Goal: Transaction & Acquisition: Purchase product/service

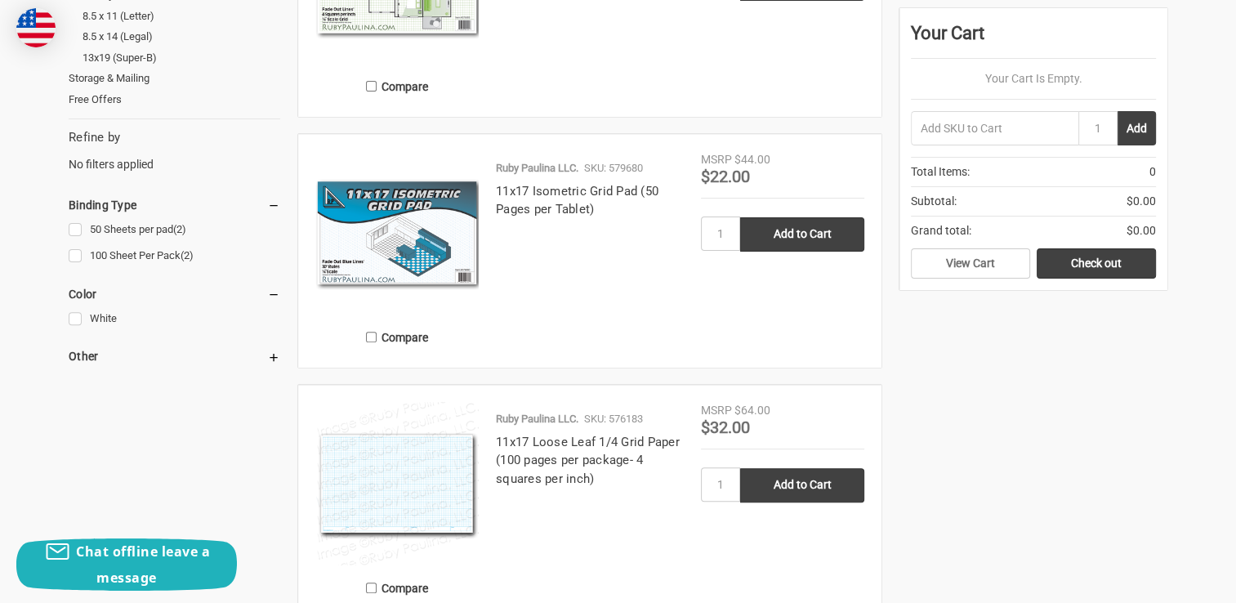
scroll to position [490, 0]
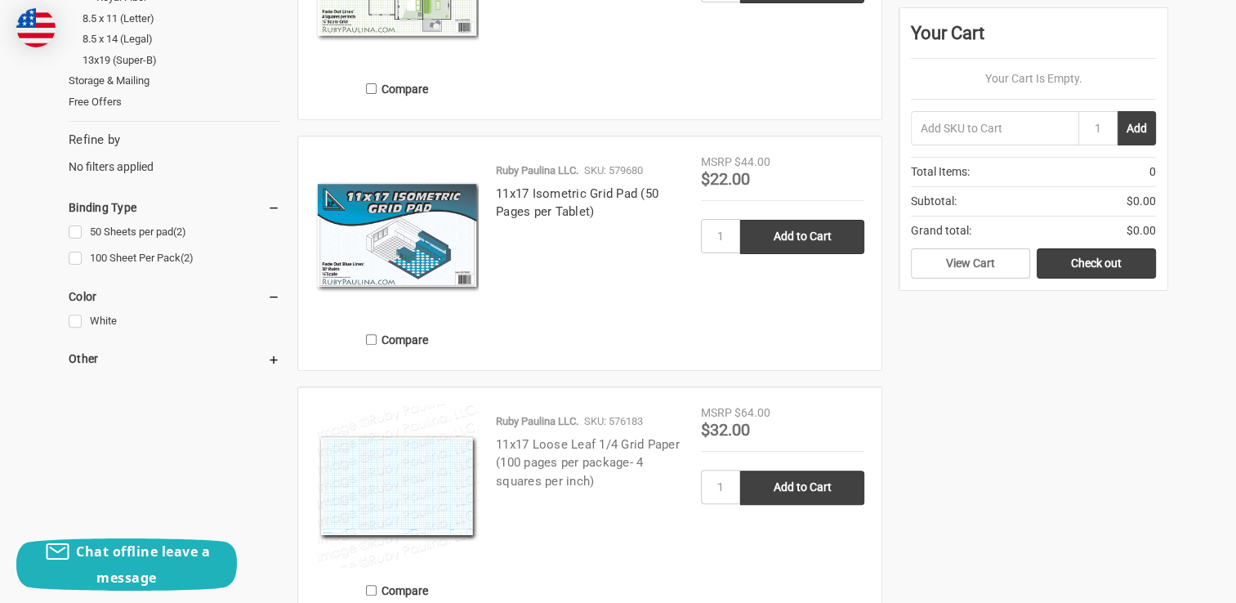
click at [653, 440] on link "11x17 Loose Leaf 1/4 Grid Paper (100 pages per package- 4 squares per inch)" at bounding box center [588, 462] width 184 height 51
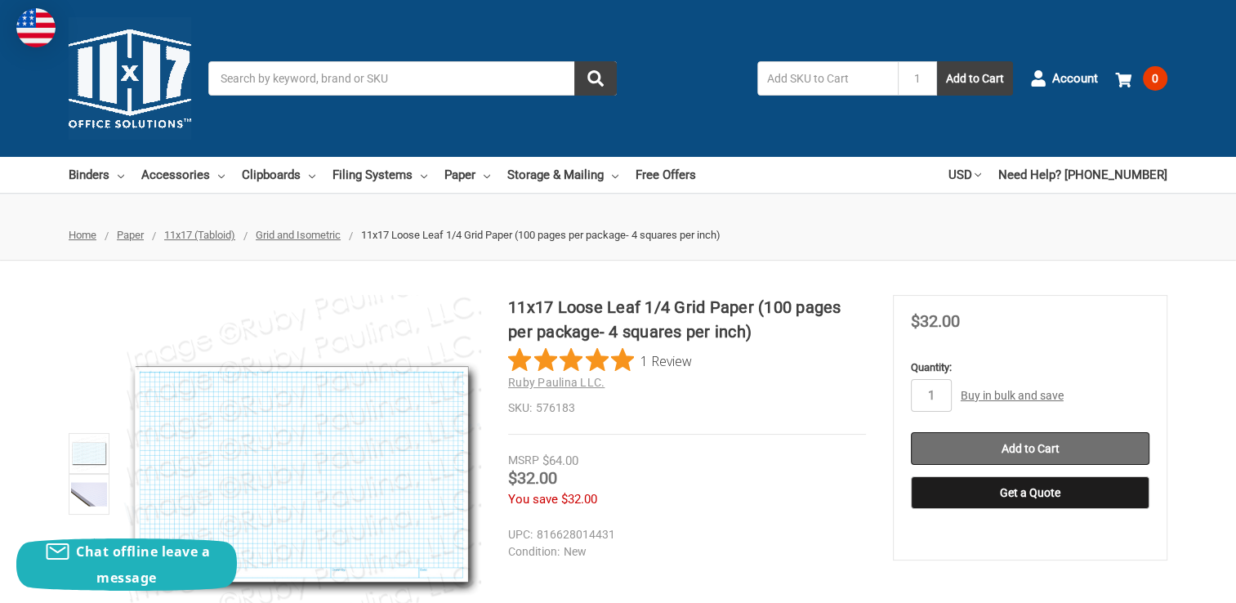
click at [1065, 449] on input "Add to Cart" at bounding box center [1030, 448] width 239 height 33
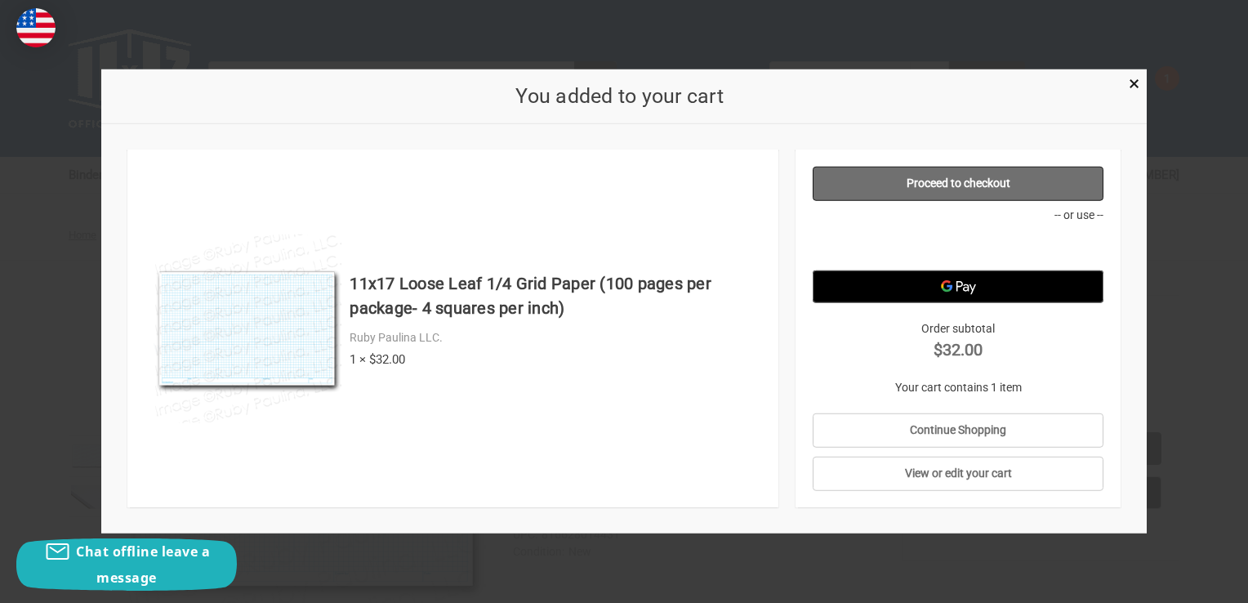
click at [945, 189] on link "Proceed to checkout" at bounding box center [959, 184] width 292 height 34
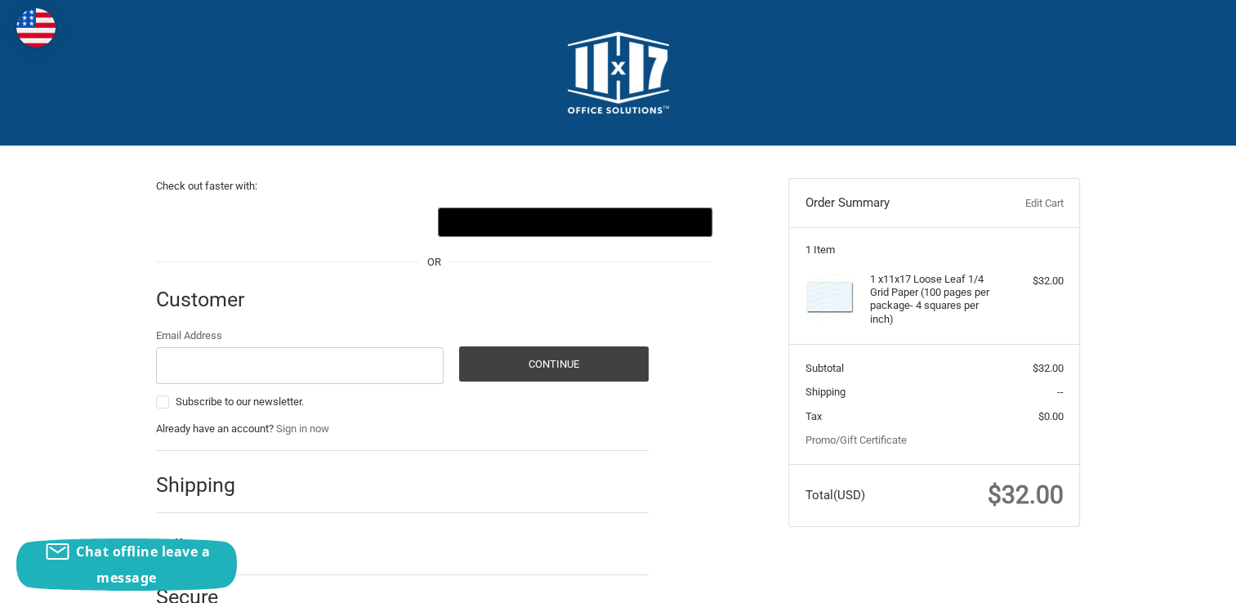
click at [305, 386] on div "Email Address Subscribe to our newsletter." at bounding box center [300, 371] width 288 height 86
click at [299, 374] on input "Email Address" at bounding box center [300, 365] width 288 height 37
type input "jennifer@northstarseniormoves.com"
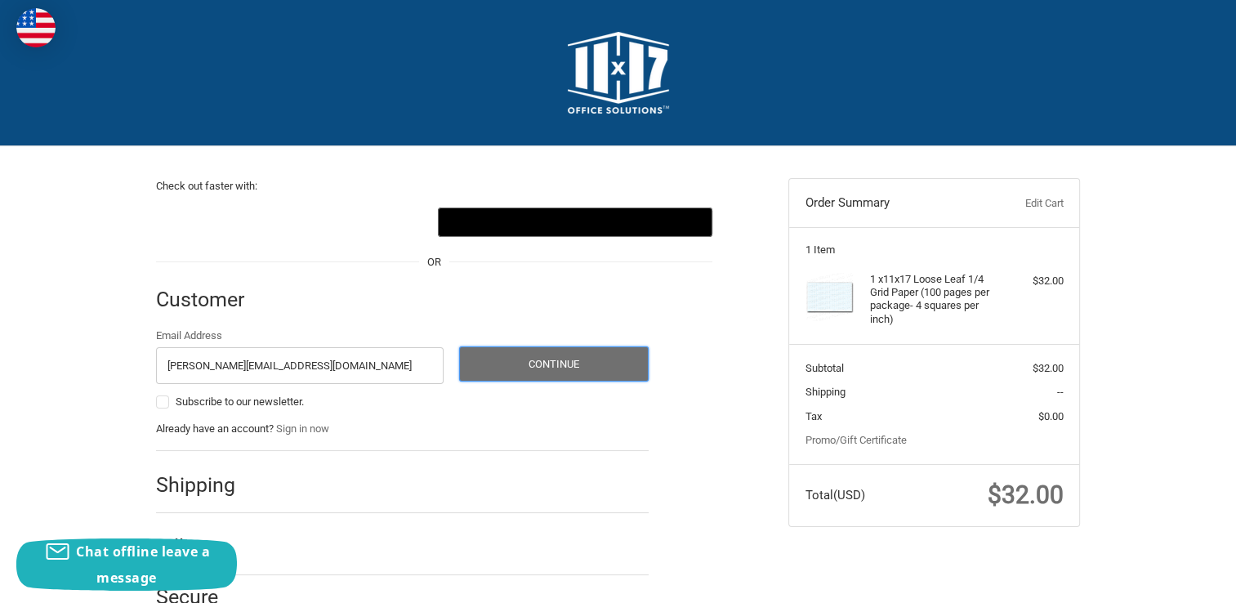
click at [567, 365] on button "Continue" at bounding box center [553, 363] width 189 height 35
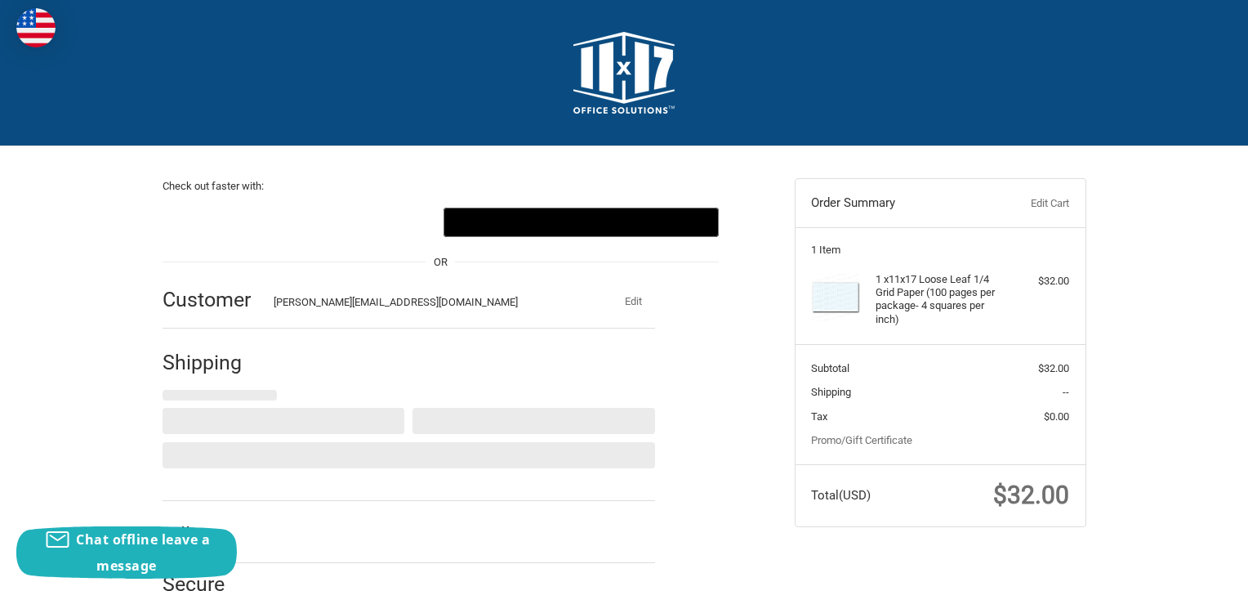
select select "US"
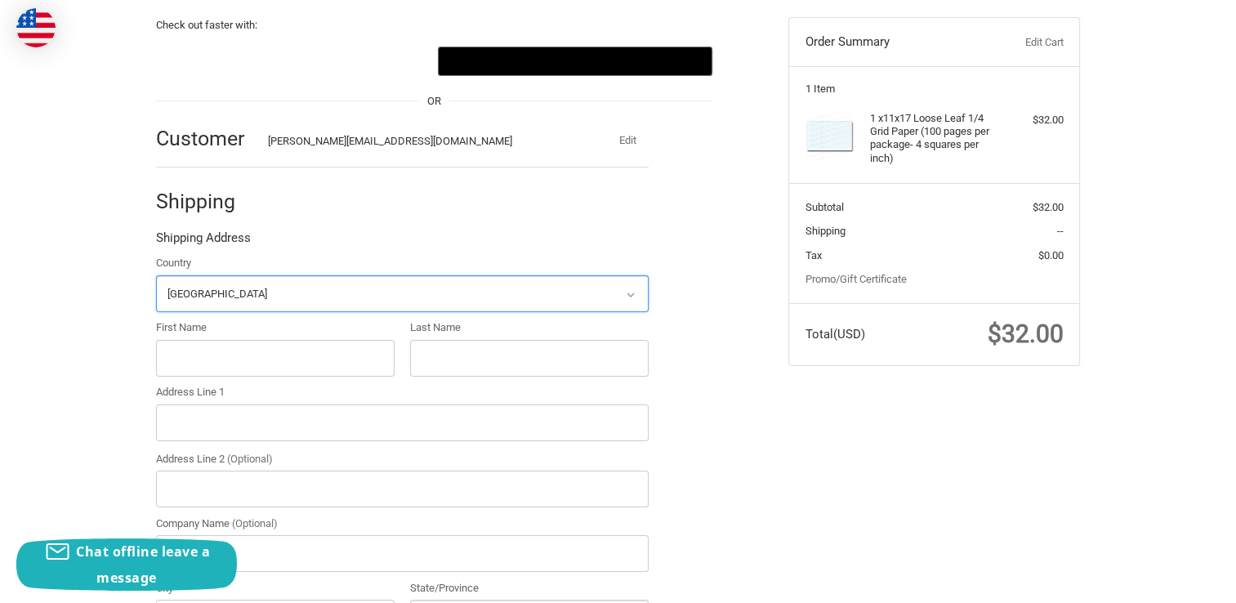
scroll to position [207, 0]
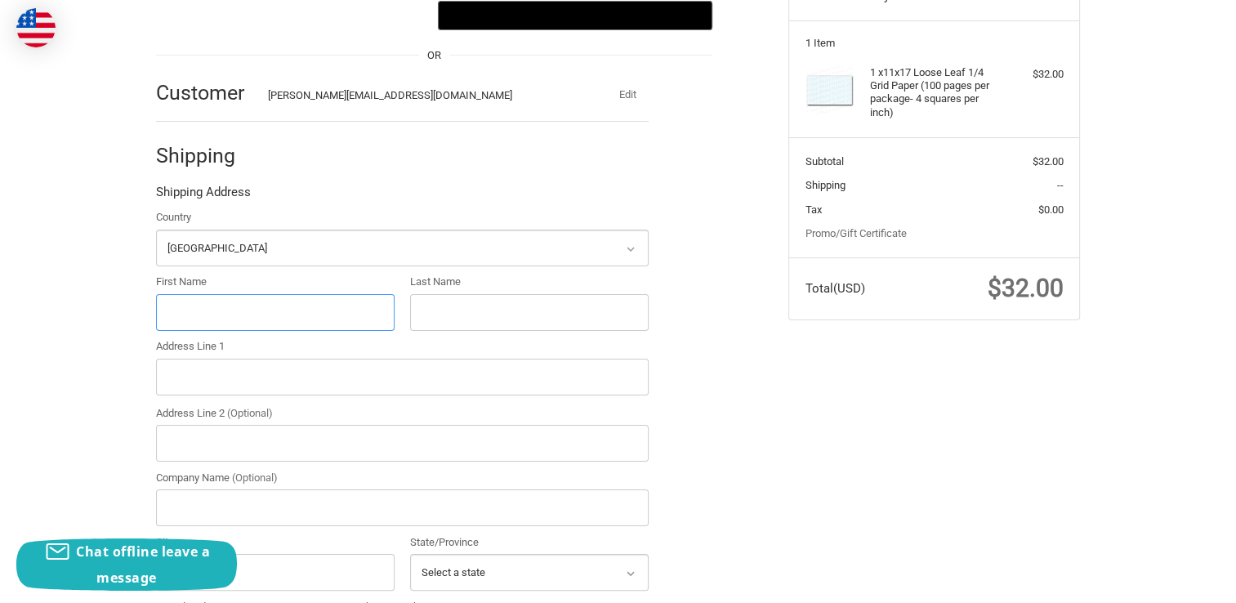
click at [222, 309] on input "First Name" at bounding box center [275, 312] width 239 height 37
type input "Jennifer"
type input "Erickson"
type input "640 Pleasant View Road"
type input "North Star Senior Moves"
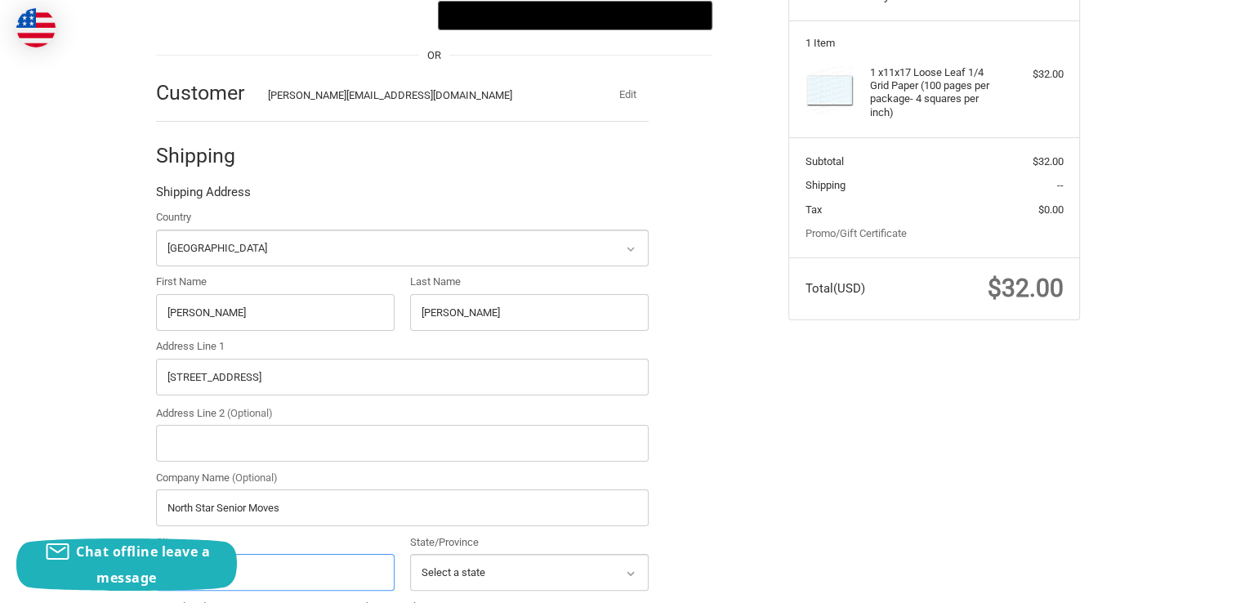
type input "Chanhassen"
type input "55317"
type input "15153600160"
type input "Scott & Jennifer"
select select "MN"
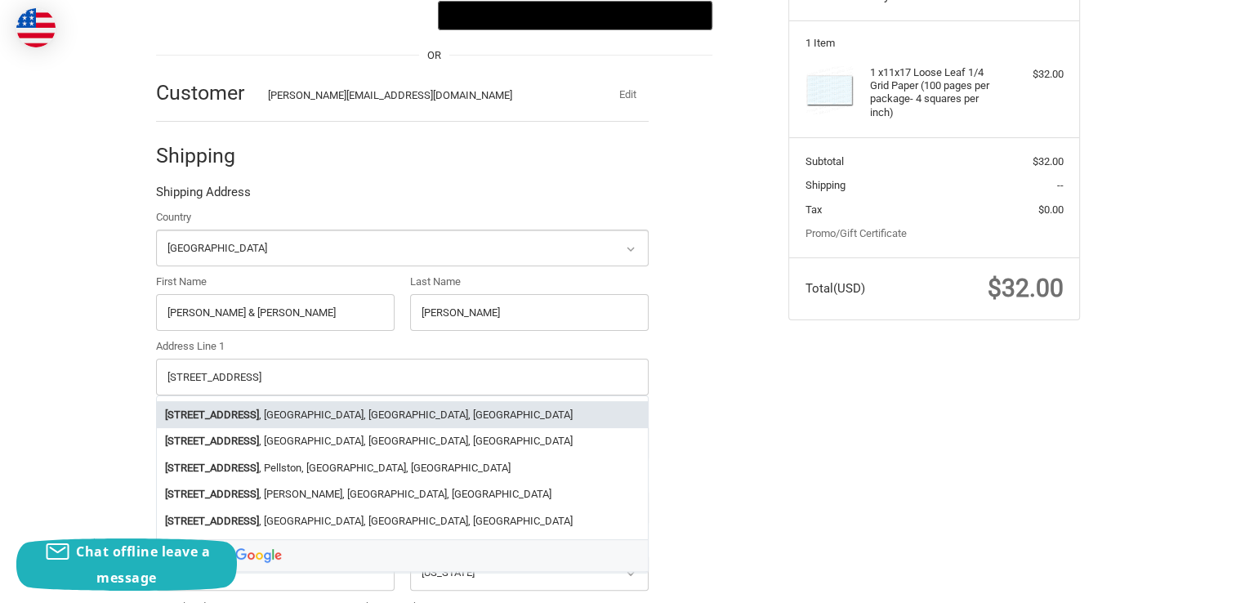
click at [42, 338] on div "Check out faster with: OR Customer jennifer@northstarseniormoves.com Edit Shipp…" at bounding box center [618, 519] width 1236 height 1158
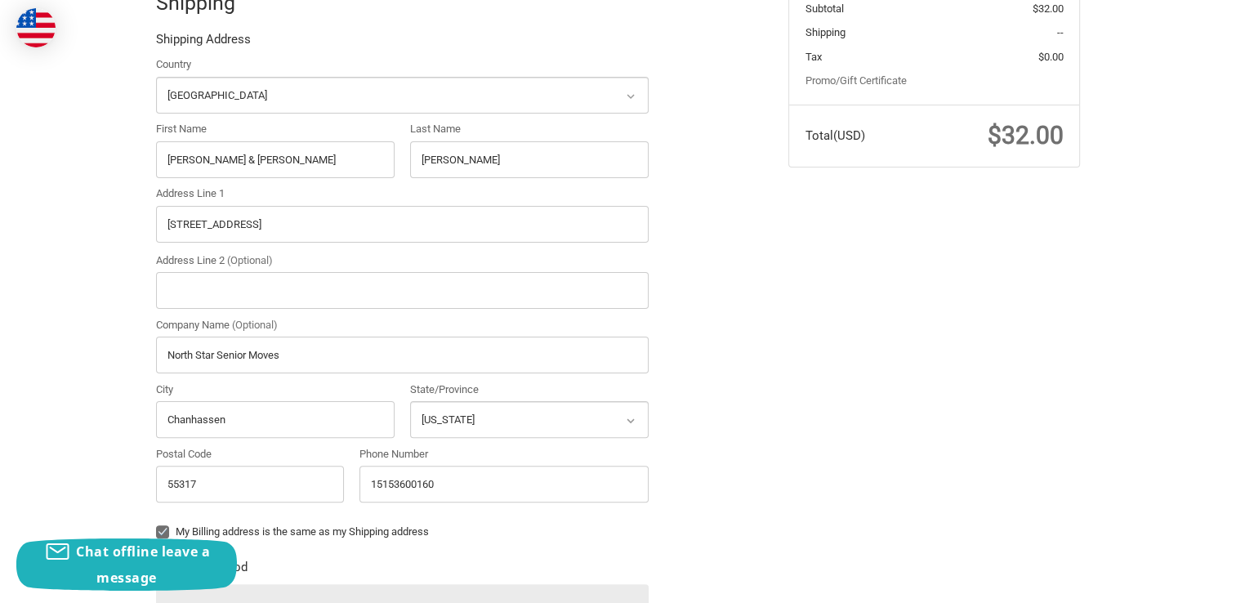
scroll to position [370, 0]
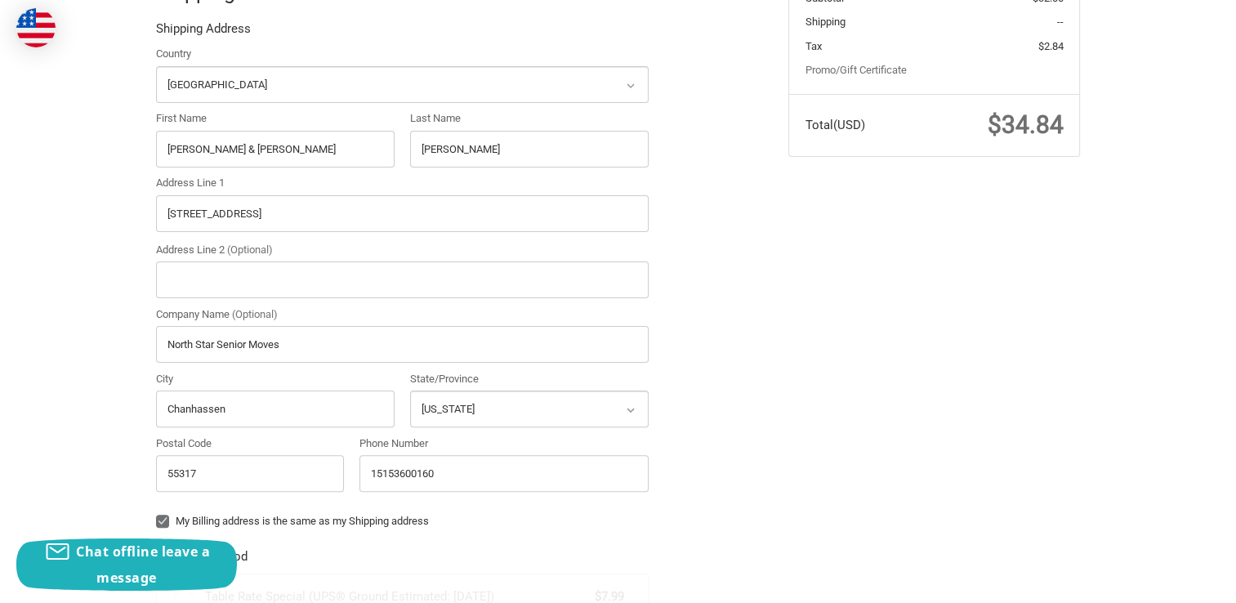
radio input "true"
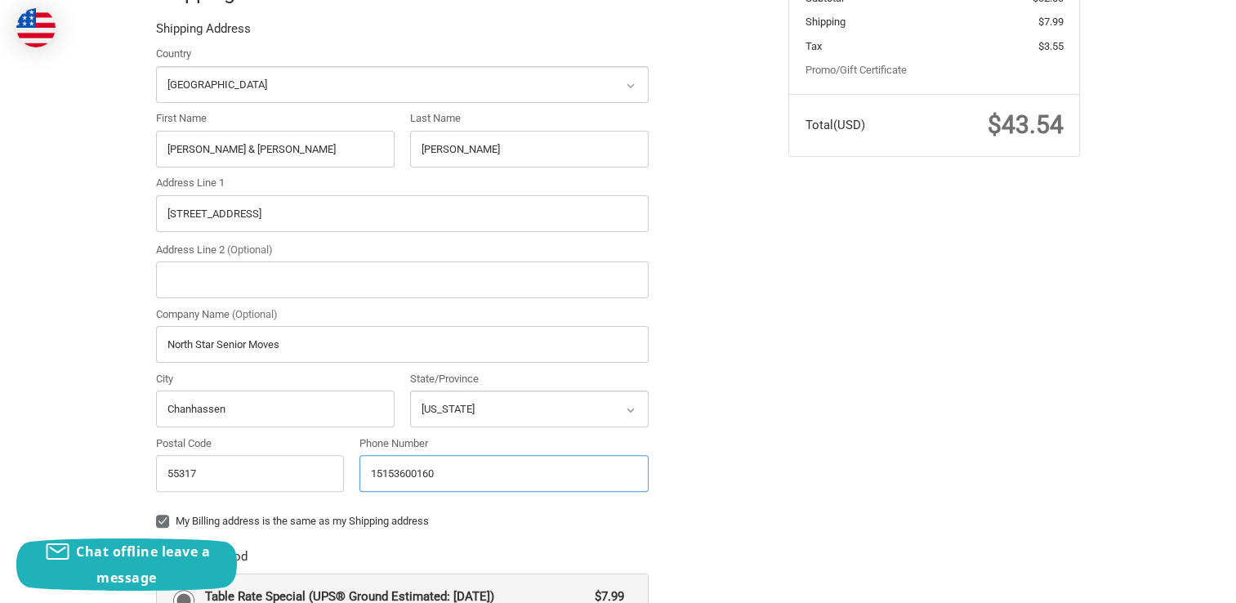
click at [375, 469] on input "15153600160" at bounding box center [503, 473] width 289 height 37
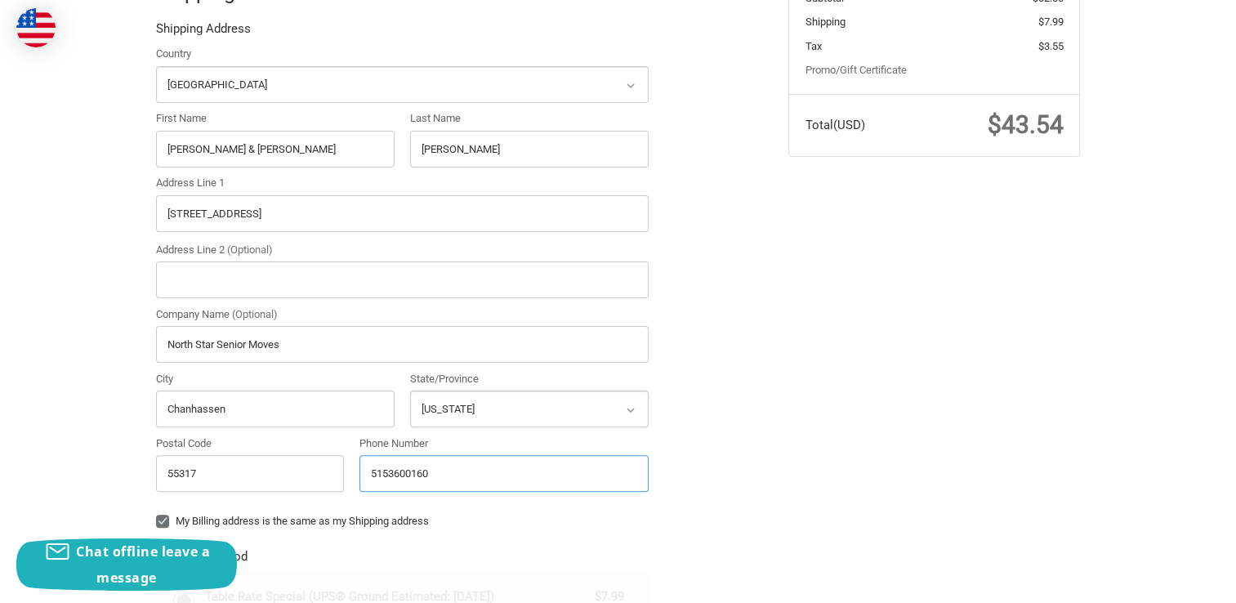
type input "5153600160"
click at [502, 523] on label "My Billing address is the same as my Shipping address" at bounding box center [402, 521] width 493 height 13
click at [157, 514] on input "My Billing address is the same as my Shipping address" at bounding box center [156, 513] width 1 height 1
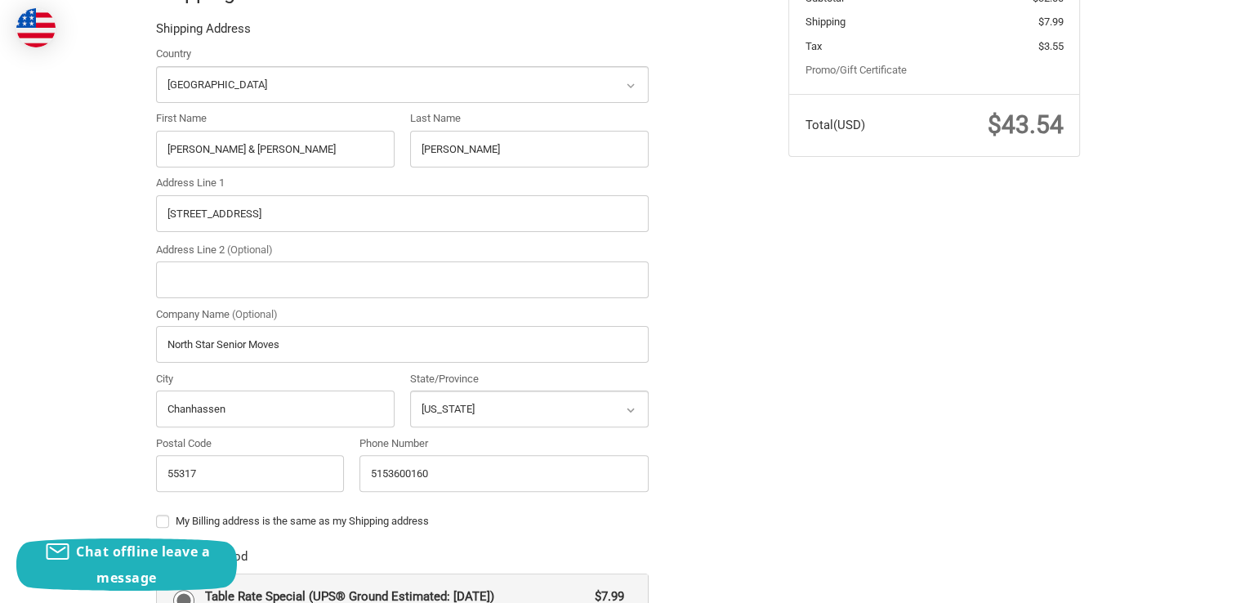
click at [168, 523] on label "My Billing address is the same as my Shipping address" at bounding box center [402, 521] width 493 height 13
click at [157, 514] on input "My Billing address is the same as my Shipping address" at bounding box center [156, 513] width 1 height 1
checkbox input "true"
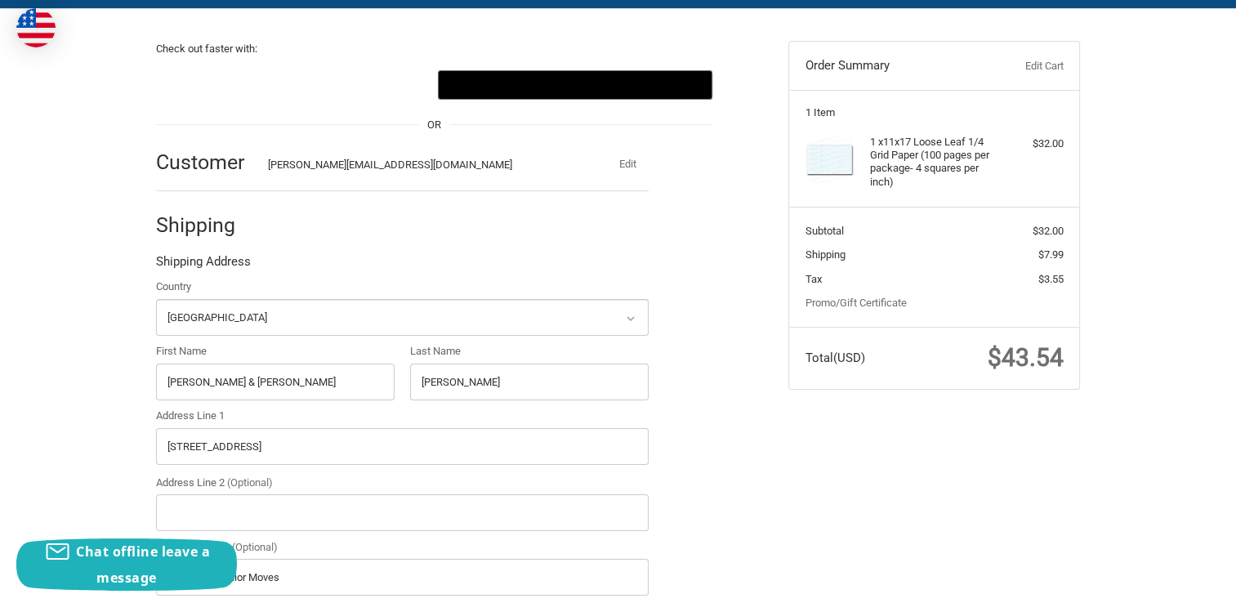
scroll to position [125, 0]
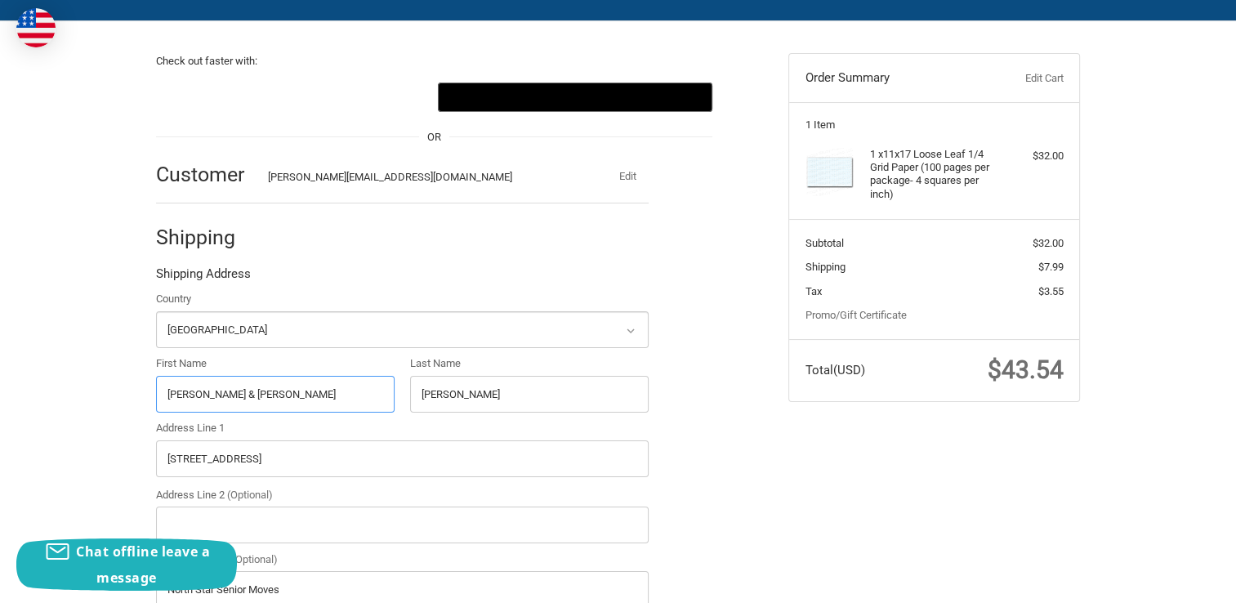
drag, startPoint x: 198, startPoint y: 393, endPoint x: 102, endPoint y: 392, distance: 96.4
type input "Jennifer"
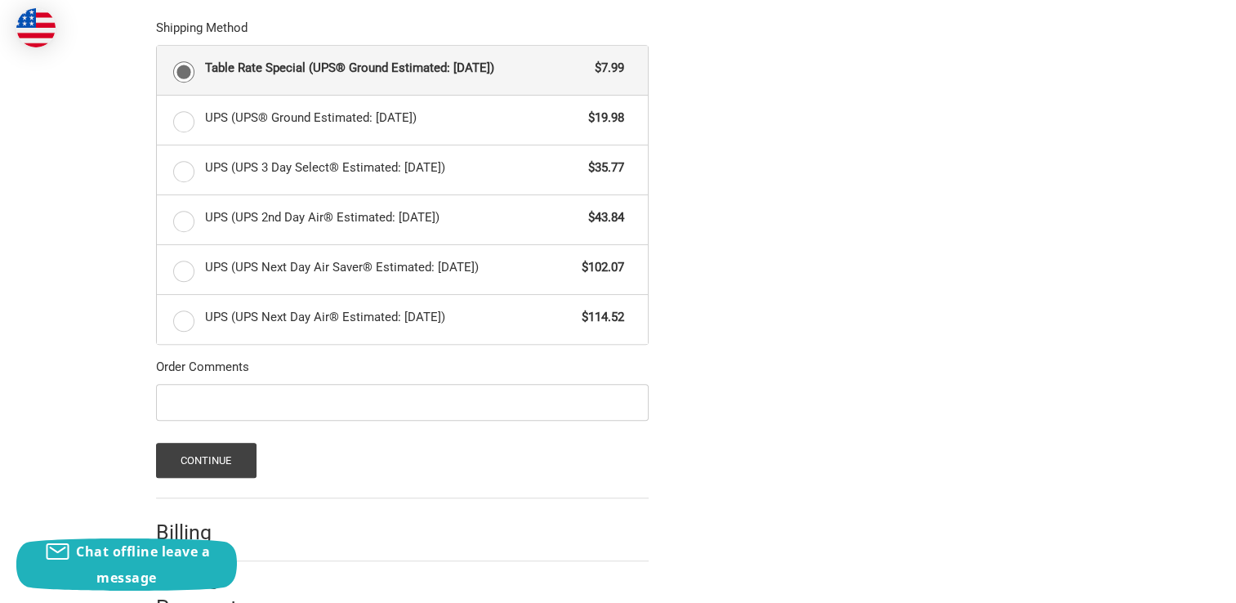
scroll to position [942, 0]
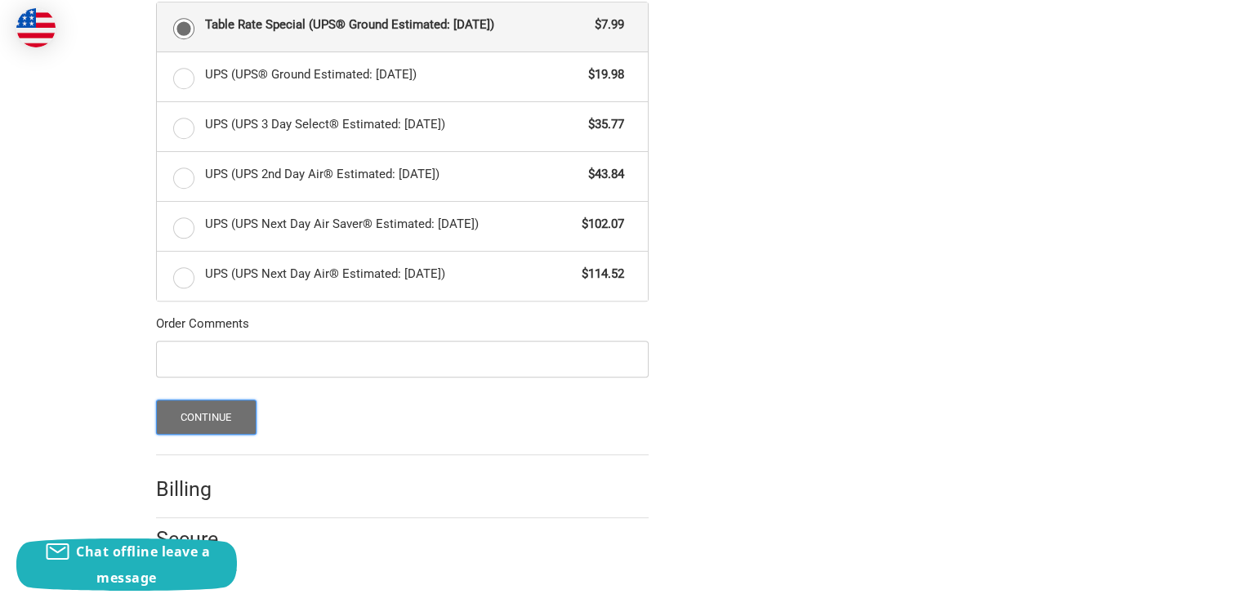
click at [183, 419] on button "Continue" at bounding box center [206, 416] width 100 height 35
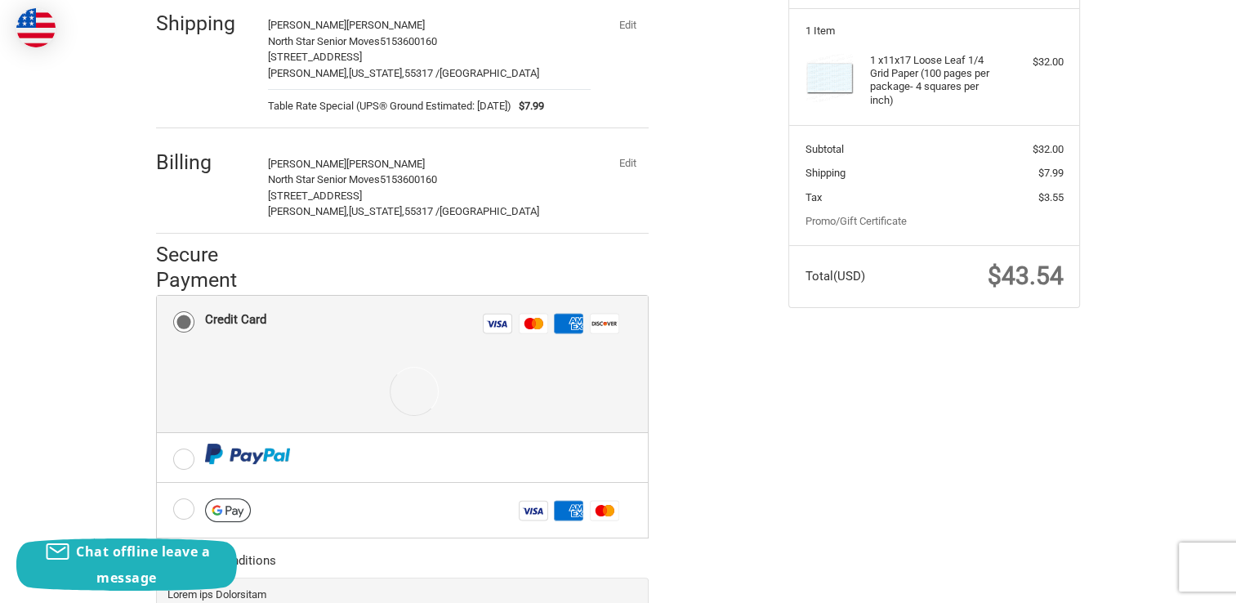
scroll to position [245, 0]
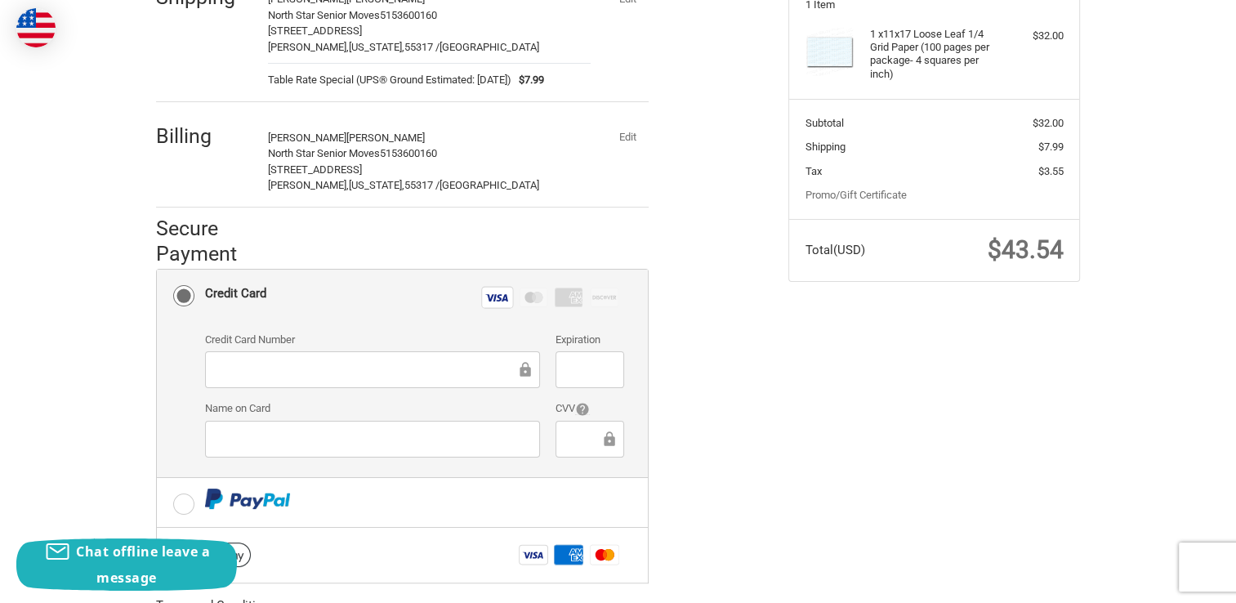
click at [742, 487] on div "Check out faster with: OR Customer jennifer@northstarseniormoves.com Edit Shipp…" at bounding box center [460, 339] width 632 height 877
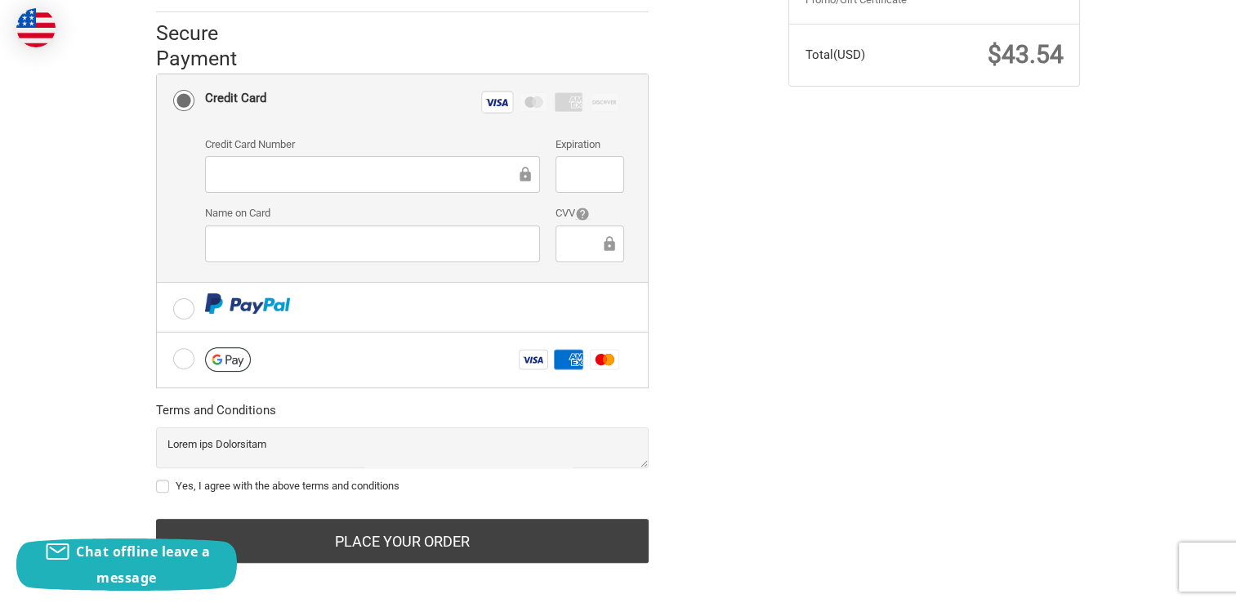
scroll to position [450, 0]
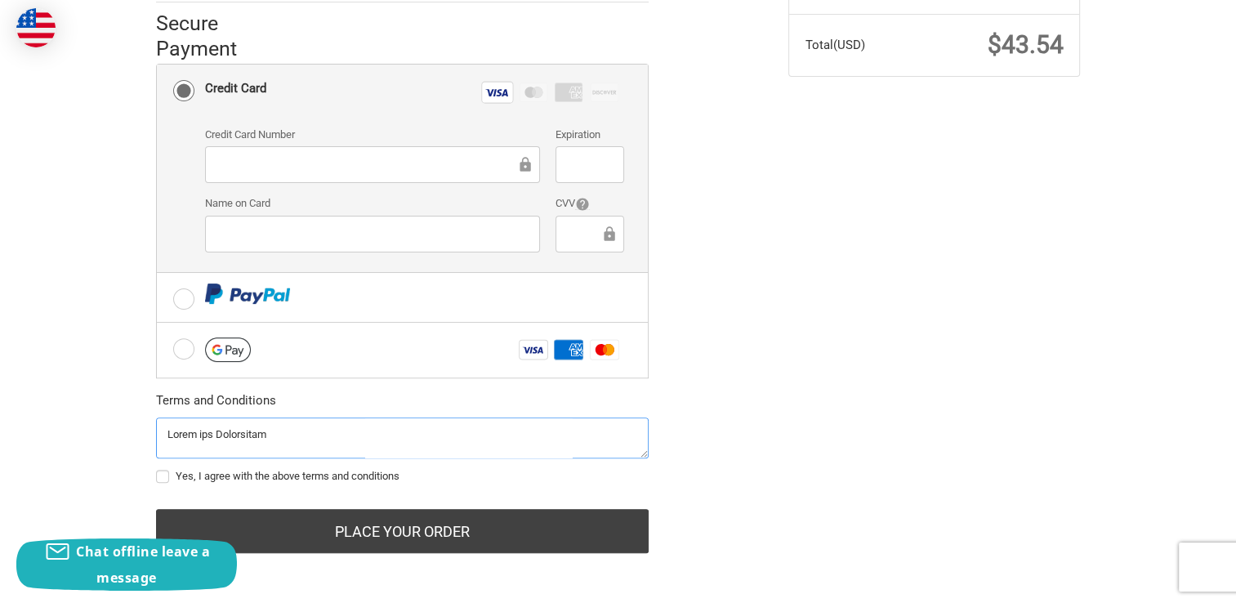
click at [283, 426] on textarea at bounding box center [402, 437] width 493 height 41
click at [647, 449] on textarea at bounding box center [402, 437] width 493 height 41
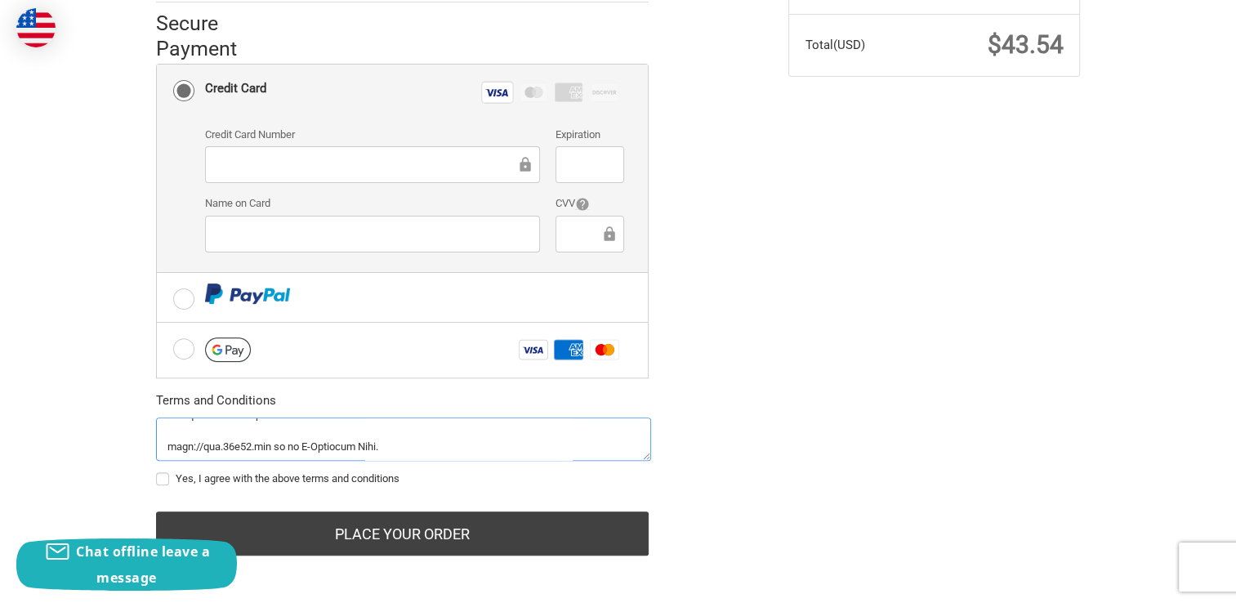
click at [648, 451] on textarea at bounding box center [403, 438] width 495 height 43
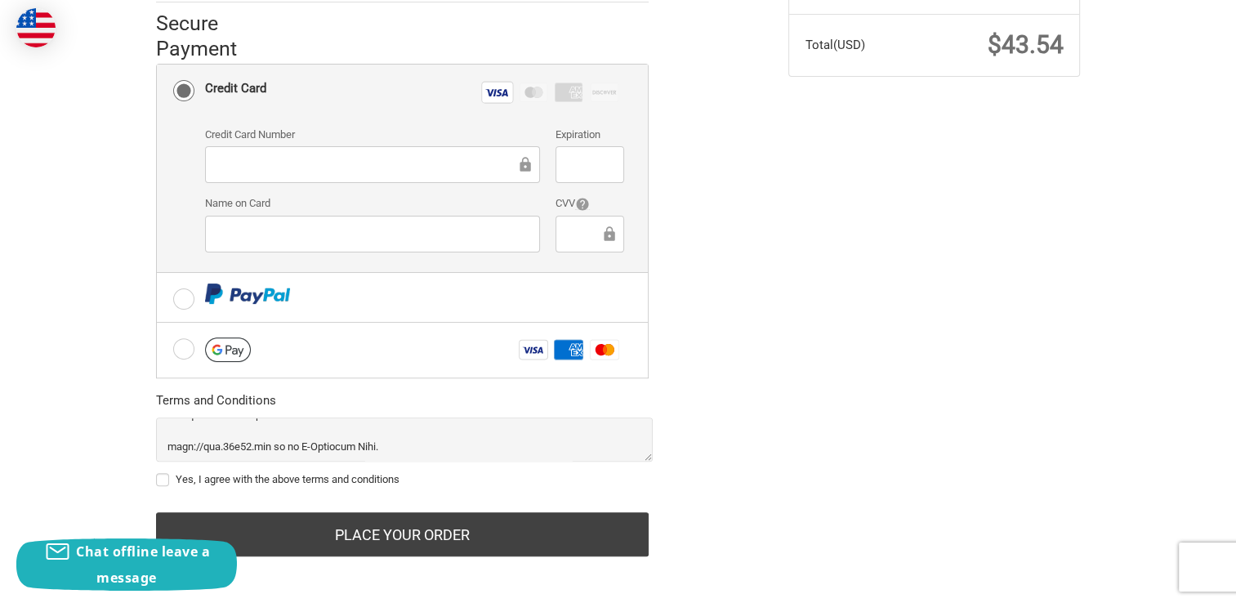
click at [167, 478] on label "Yes, I agree with the above terms and conditions" at bounding box center [404, 479] width 497 height 13
click at [157, 472] on input "Yes, I agree with the above terms and conditions" at bounding box center [156, 471] width 1 height 1
checkbox input "true"
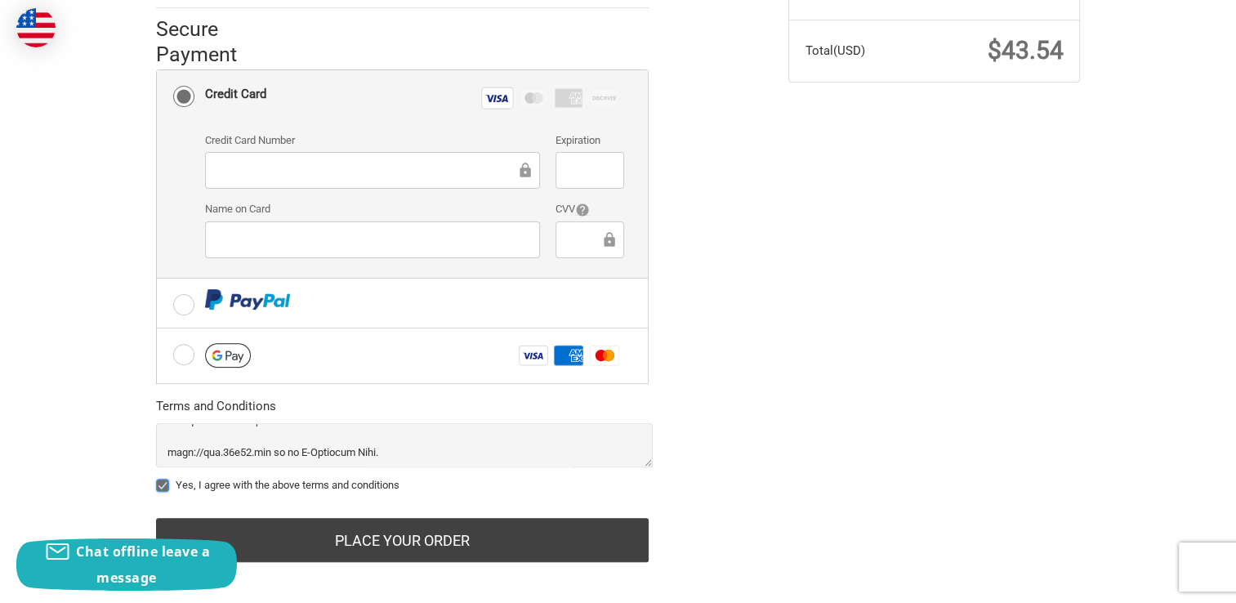
scroll to position [453, 0]
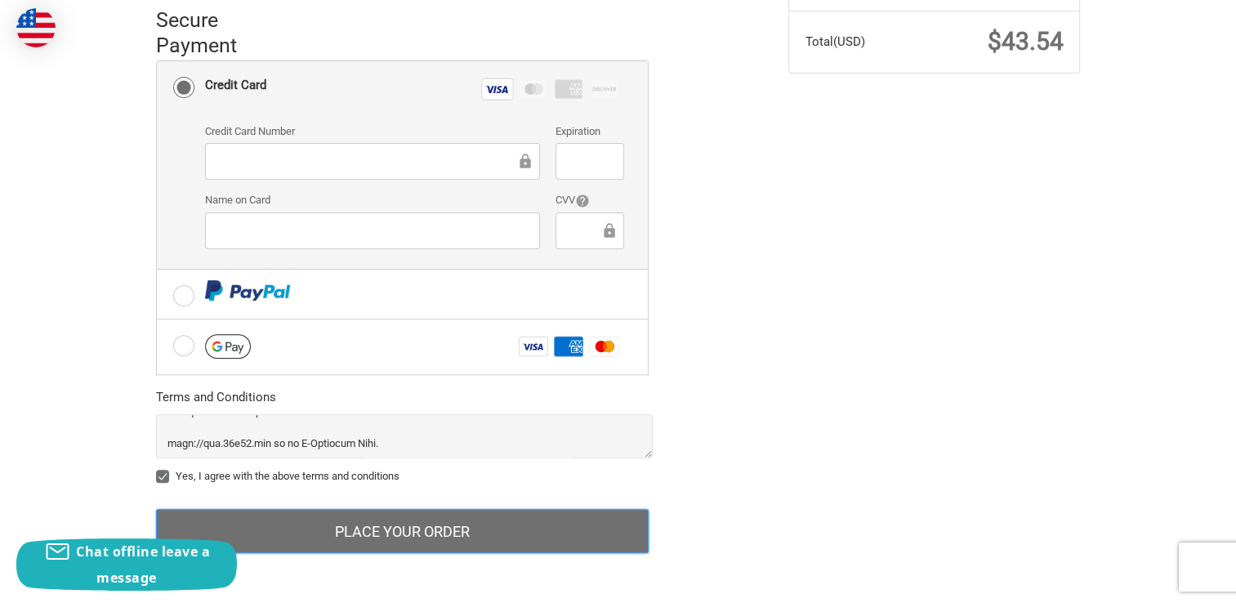
click at [372, 533] on button "Place Your Order" at bounding box center [402, 531] width 493 height 44
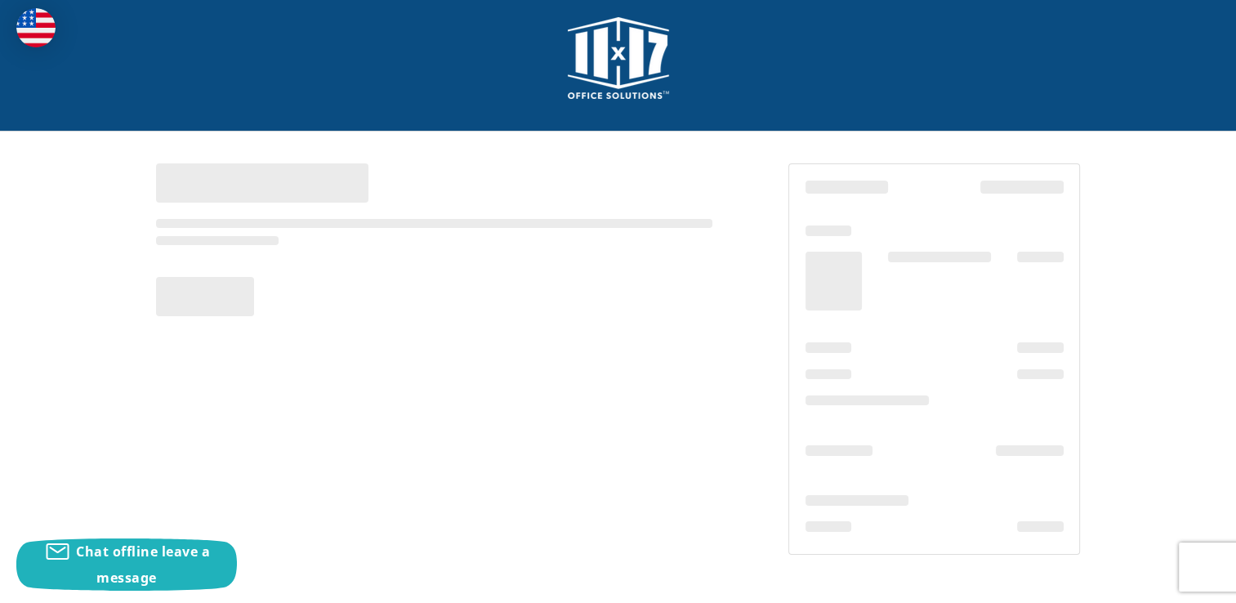
scroll to position [13, 0]
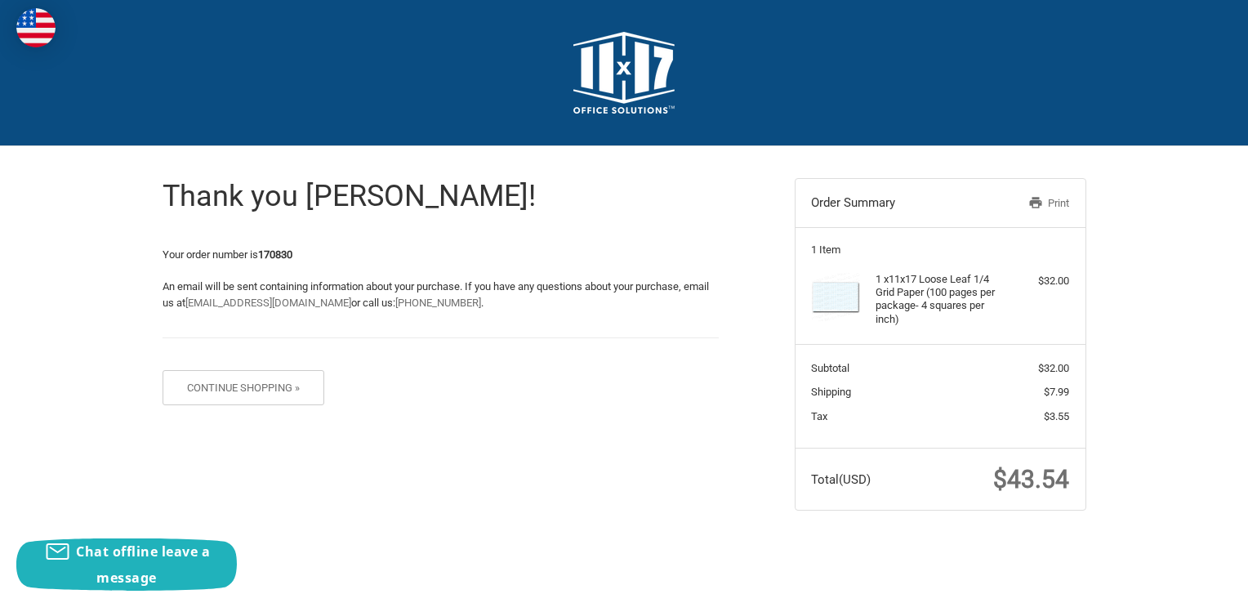
click at [1035, 205] on icon at bounding box center [1035, 202] width 15 height 15
